Goal: Check status: Check status

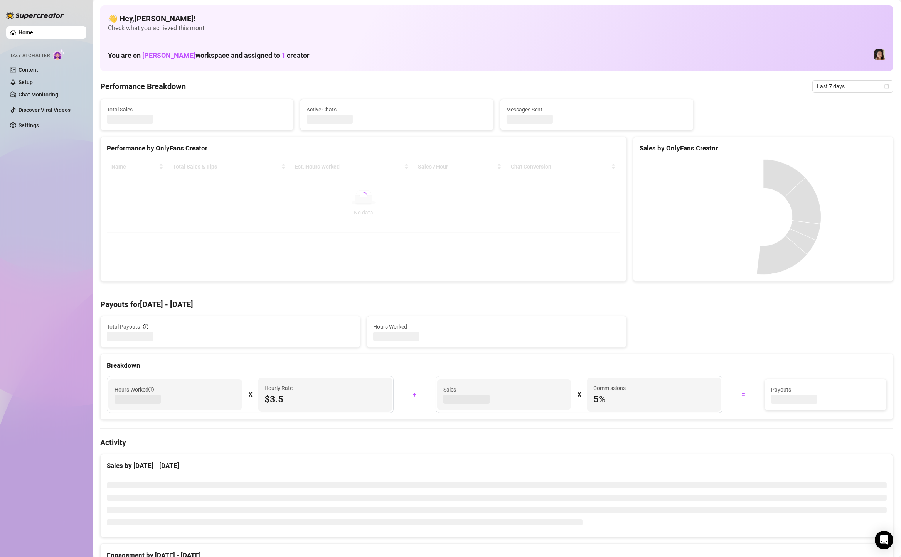
click at [838, 88] on span "Last 7 days" at bounding box center [853, 87] width 72 height 12
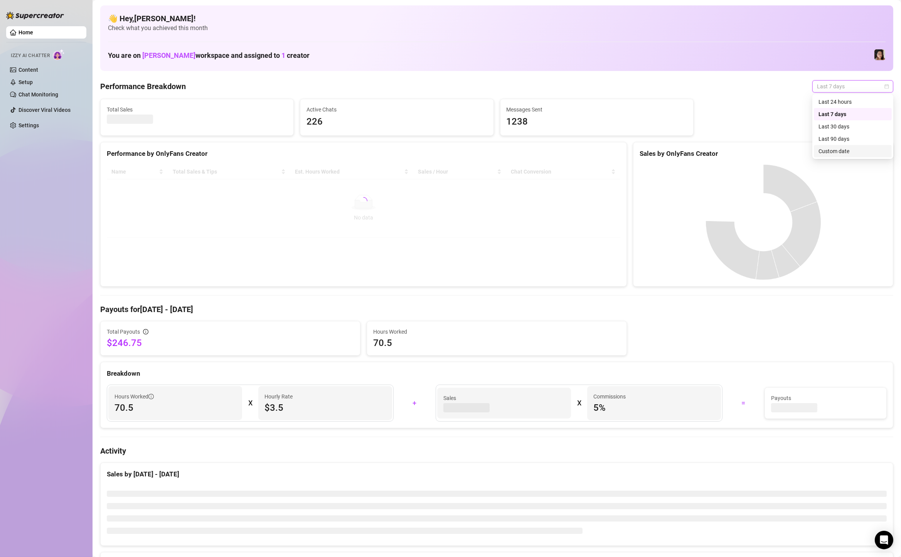
click at [833, 147] on div "Custom date" at bounding box center [853, 151] width 69 height 8
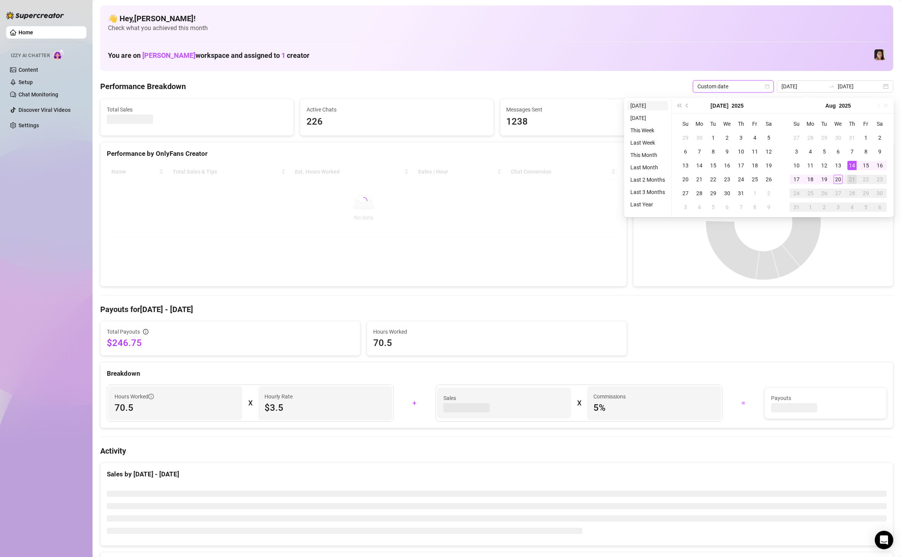
type input "[DATE]"
click at [656, 105] on li "[DATE]" at bounding box center [647, 105] width 41 height 9
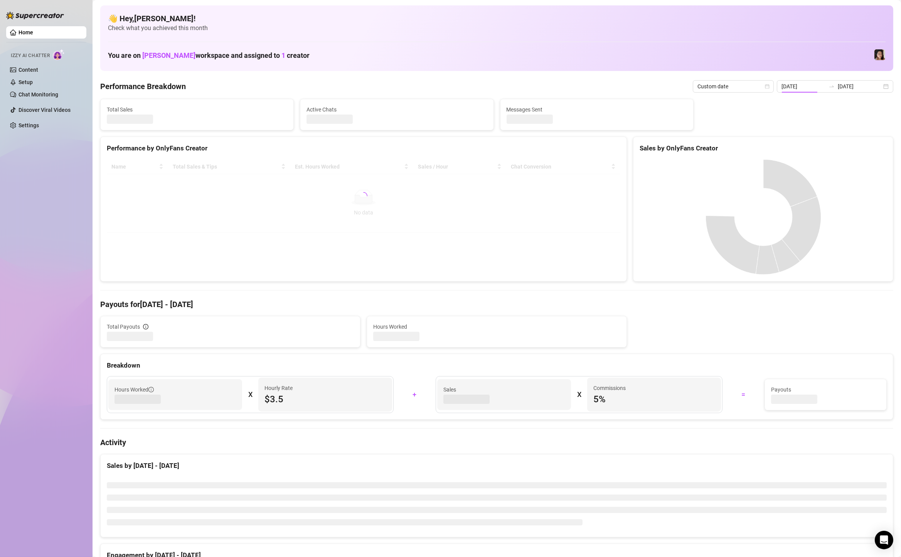
type input "[DATE]"
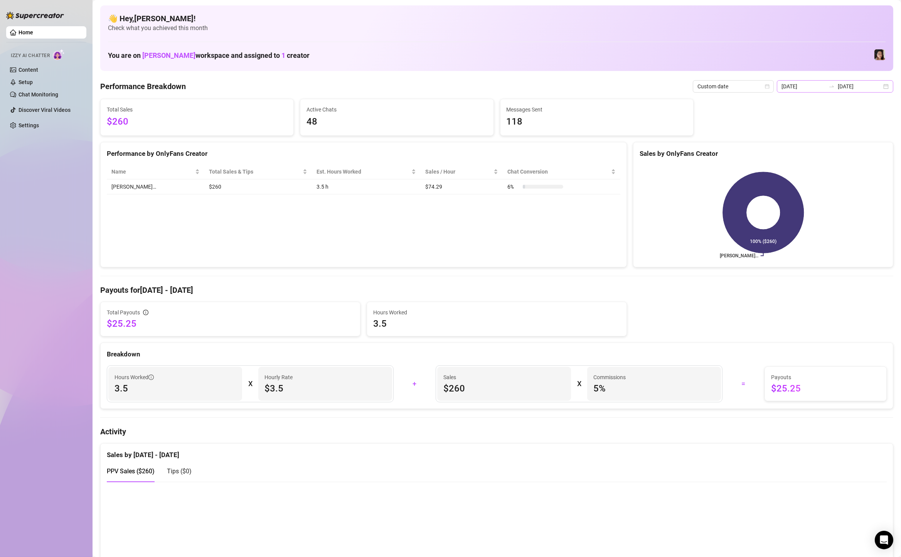
click at [888, 86] on div "[DATE] [DATE]" at bounding box center [835, 86] width 116 height 12
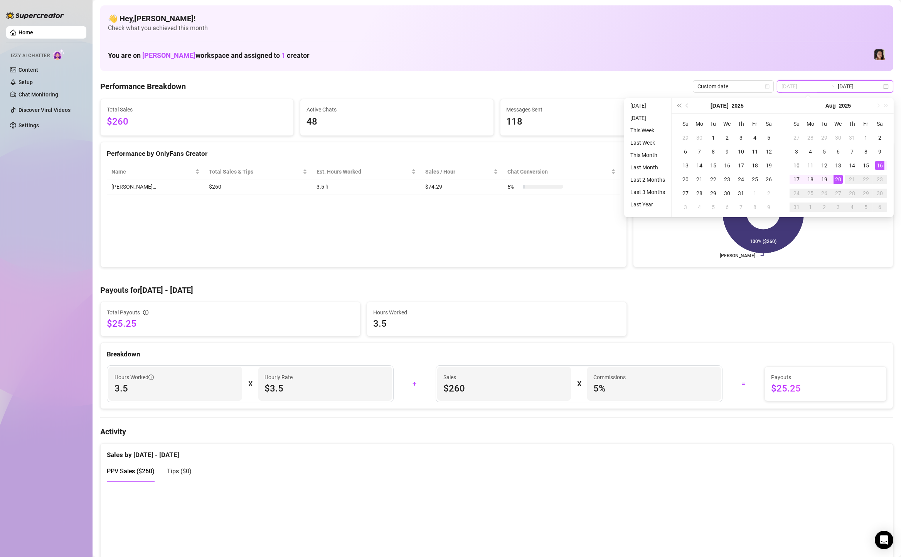
type input "[DATE]"
click at [883, 166] on div "16" at bounding box center [879, 165] width 9 height 9
type input "[DATE]"
click at [839, 179] on div "20" at bounding box center [838, 179] width 9 height 9
type input "[DATE]"
